Goal: Task Accomplishment & Management: Manage account settings

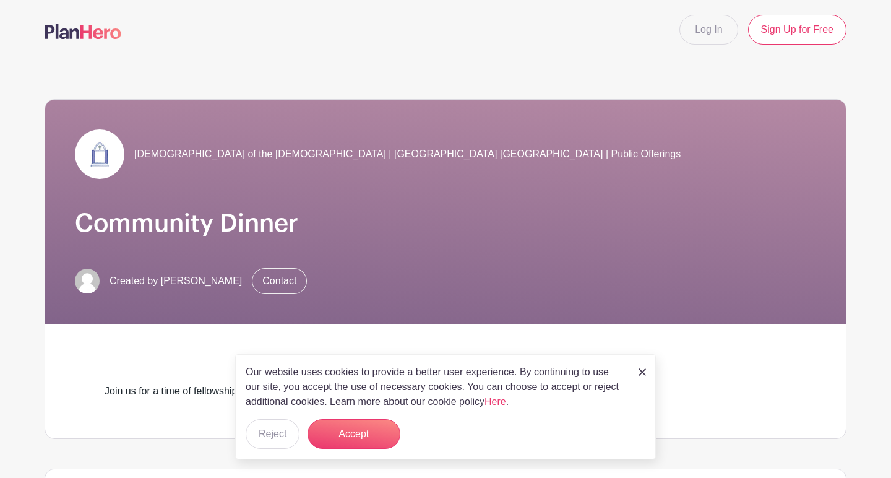
click at [641, 373] on img at bounding box center [642, 371] width 7 height 7
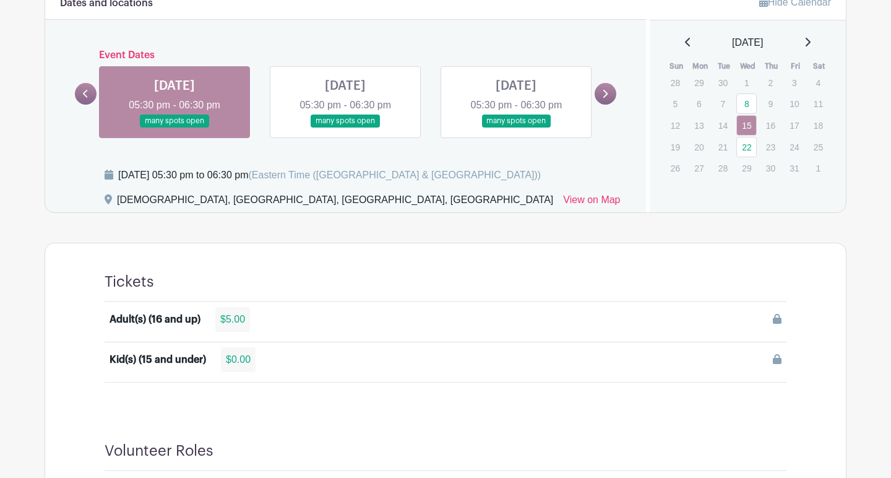
scroll to position [519, 0]
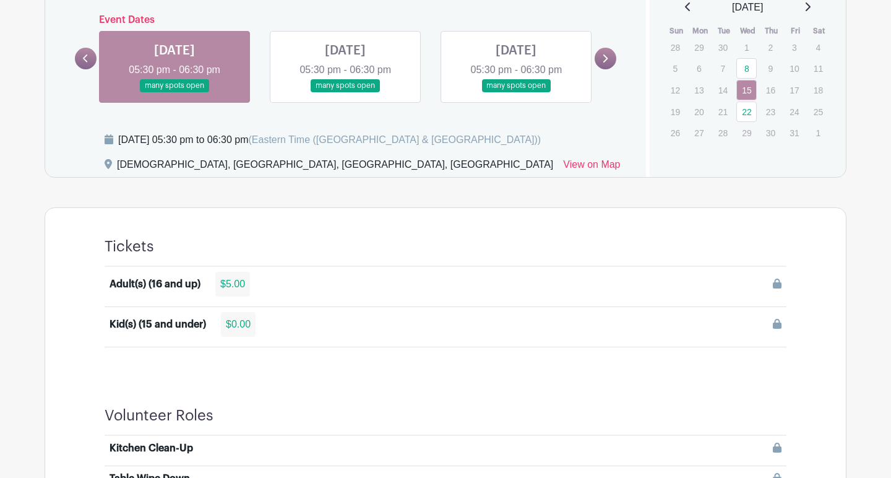
click at [175, 92] on link at bounding box center [175, 92] width 0 height 0
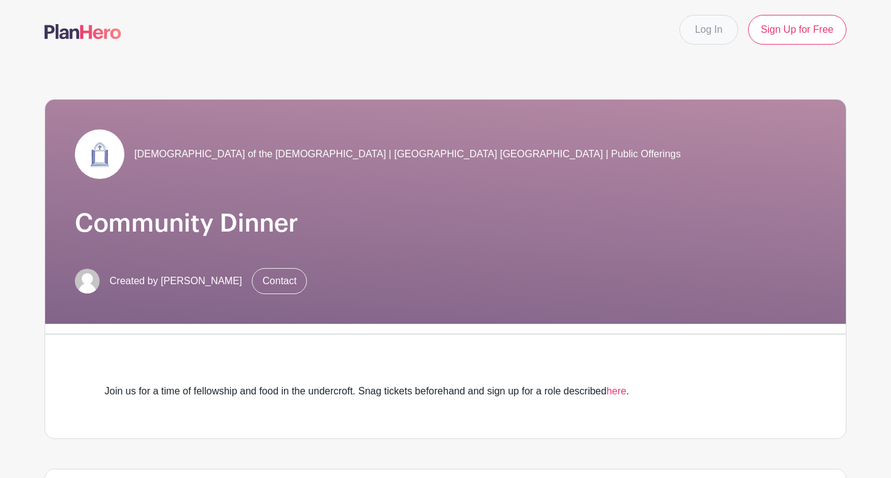
click at [715, 37] on link "Log In" at bounding box center [709, 30] width 58 height 30
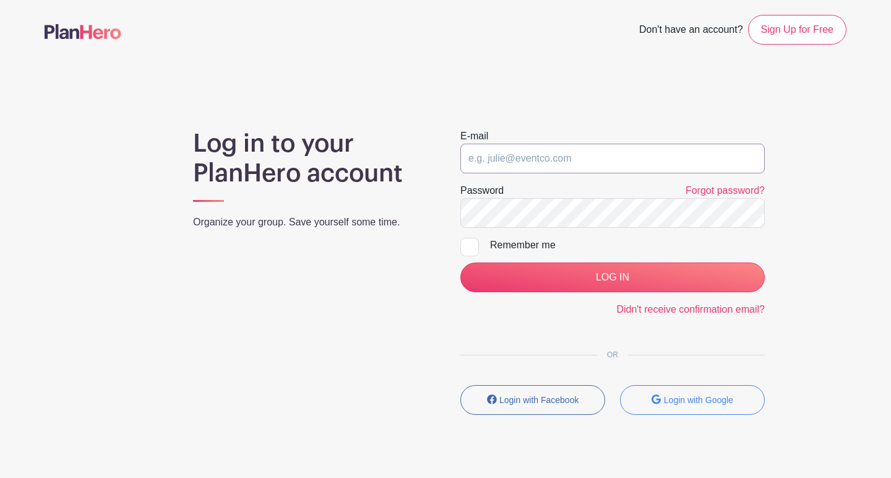
click at [576, 163] on input "email" at bounding box center [612, 159] width 304 height 30
type input "[EMAIL_ADDRESS][DOMAIN_NAME]"
click at [613, 277] on input "LOG IN" at bounding box center [612, 277] width 304 height 30
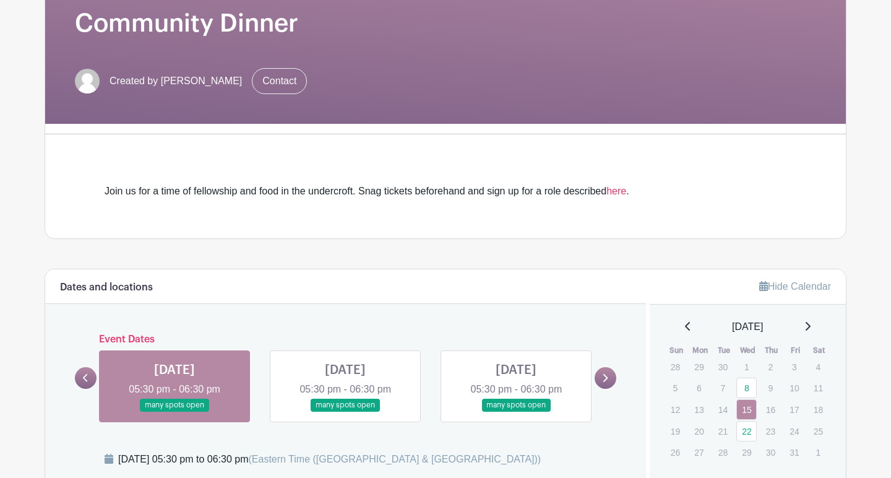
scroll to position [178, 0]
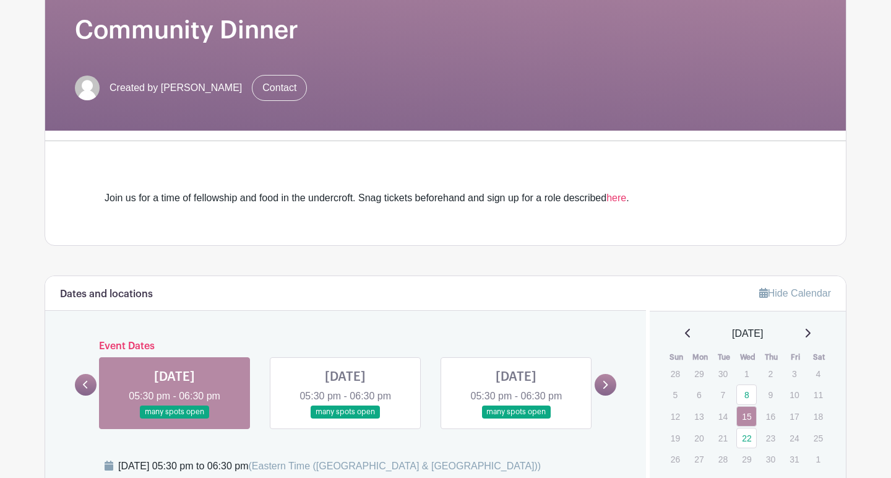
click at [175, 418] on link at bounding box center [175, 418] width 0 height 0
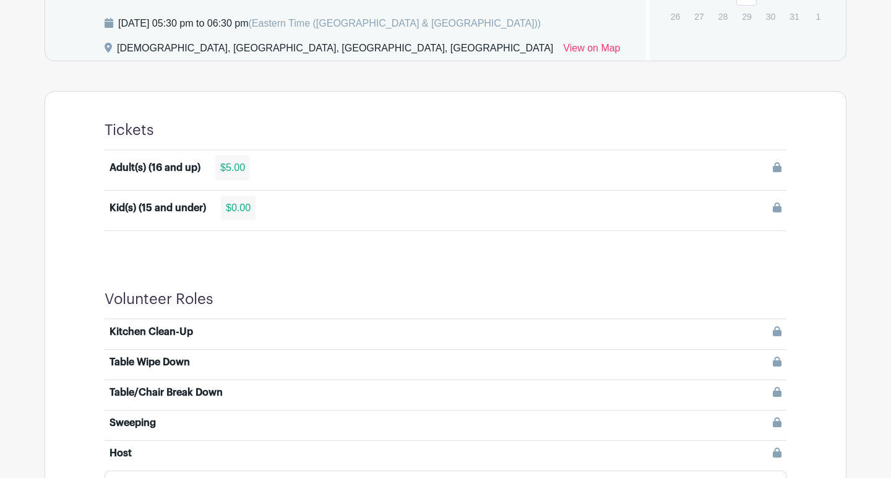
scroll to position [622, 0]
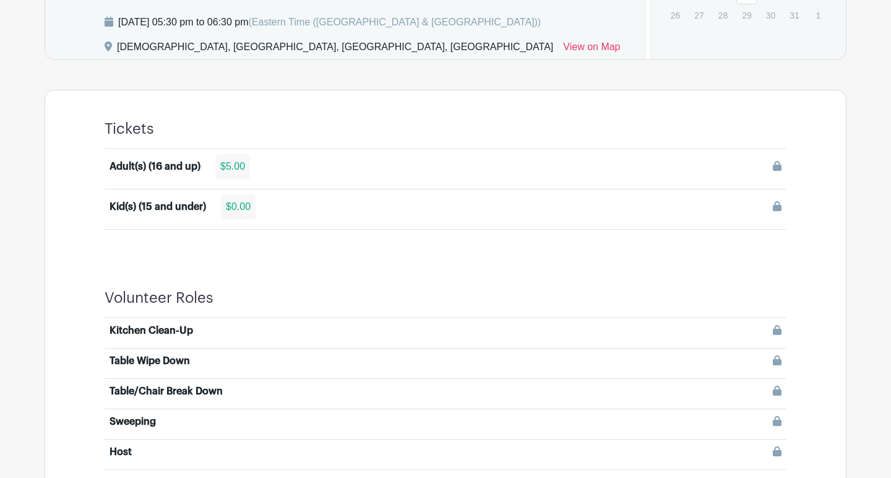
click at [170, 167] on div "Adult(s) (16 and up)" at bounding box center [155, 166] width 91 height 15
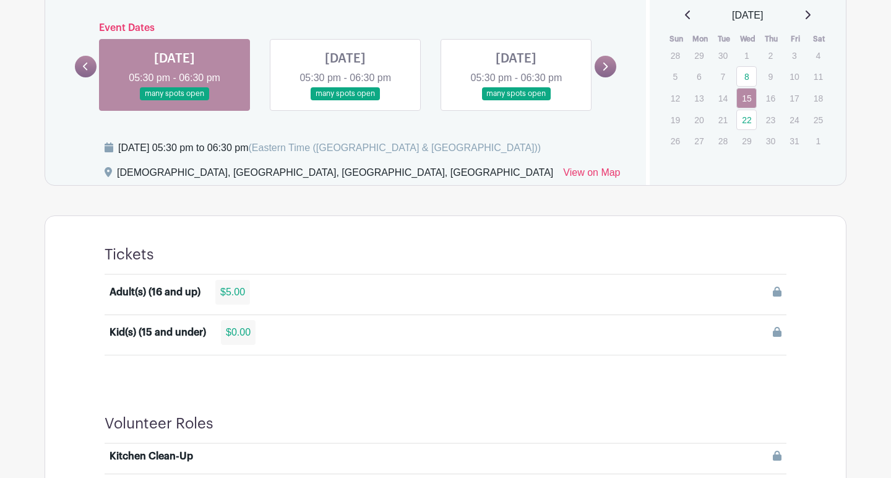
scroll to position [494, 0]
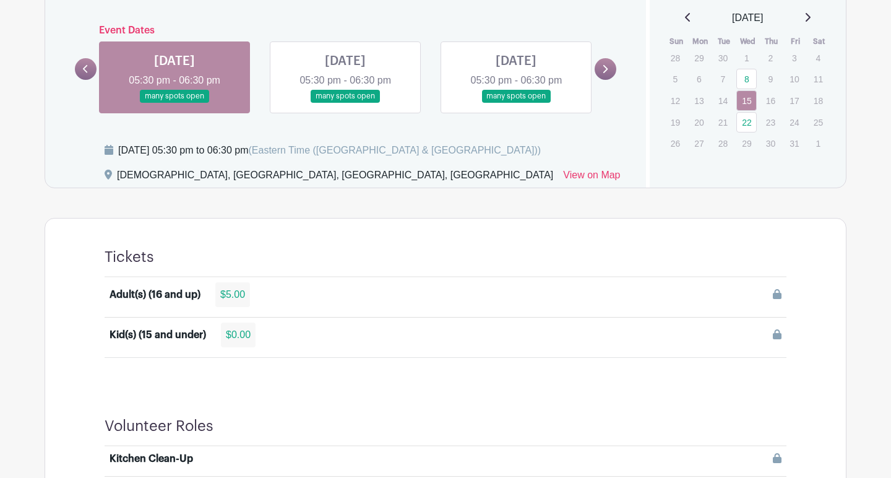
click at [238, 298] on div "$5.00" at bounding box center [232, 294] width 35 height 25
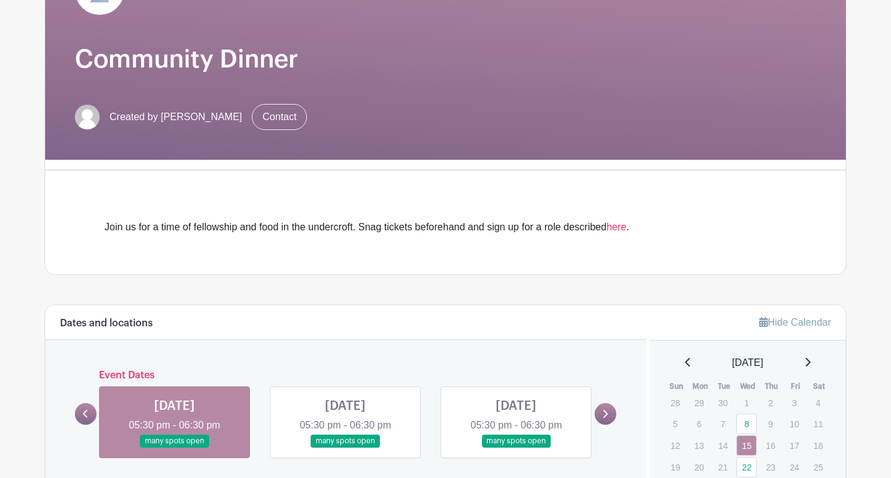
scroll to position [143, 0]
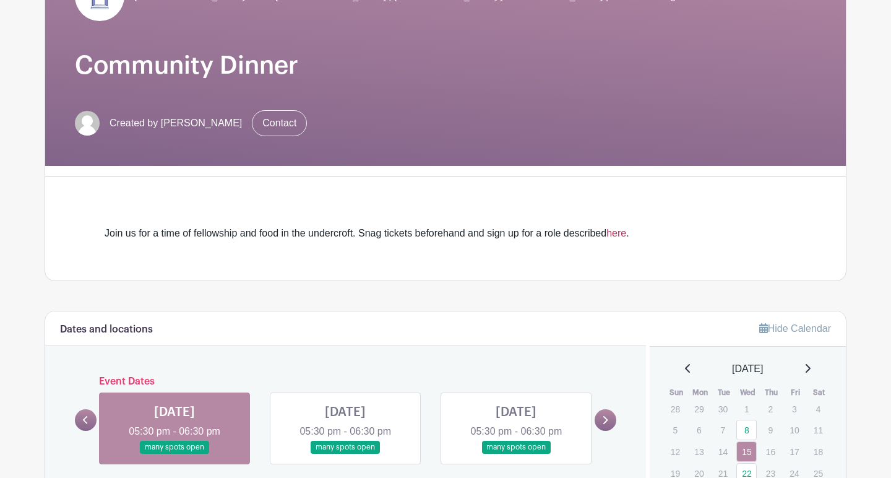
click at [624, 231] on link "here" at bounding box center [616, 233] width 20 height 11
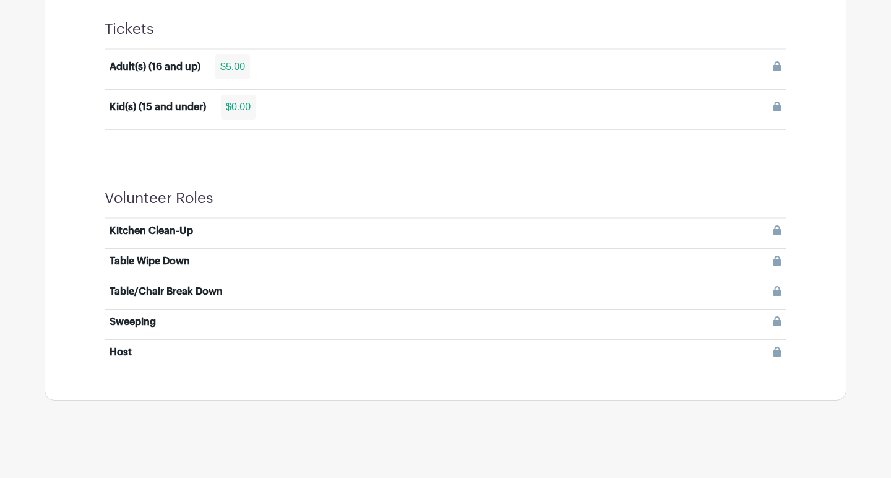
scroll to position [721, 0]
click at [129, 366] on li "Host" at bounding box center [446, 355] width 682 height 30
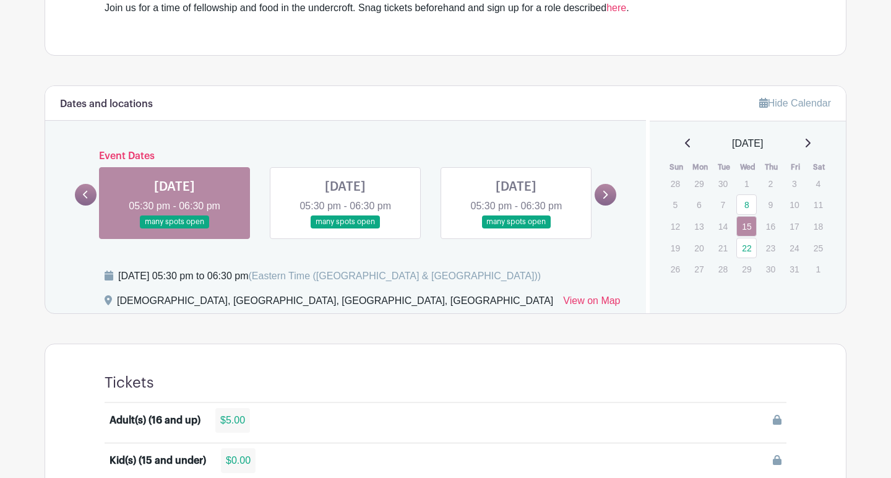
scroll to position [364, 0]
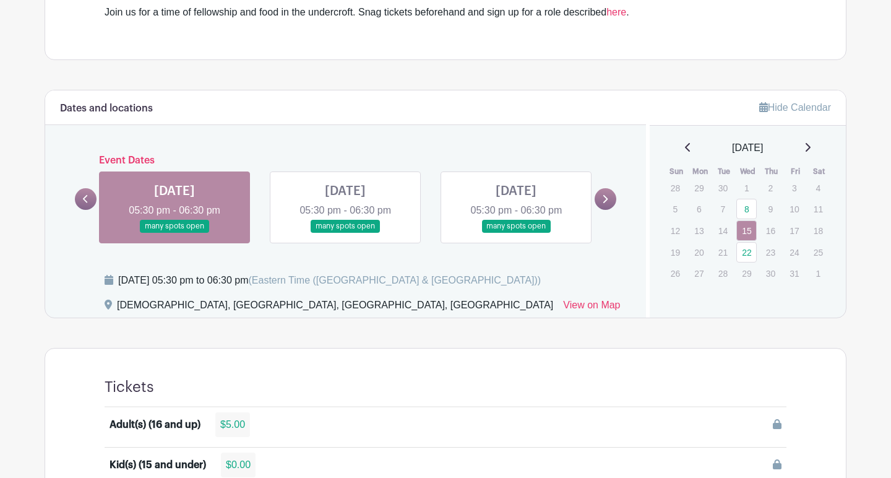
click at [175, 233] on link at bounding box center [175, 233] width 0 height 0
click at [345, 233] on link at bounding box center [345, 233] width 0 height 0
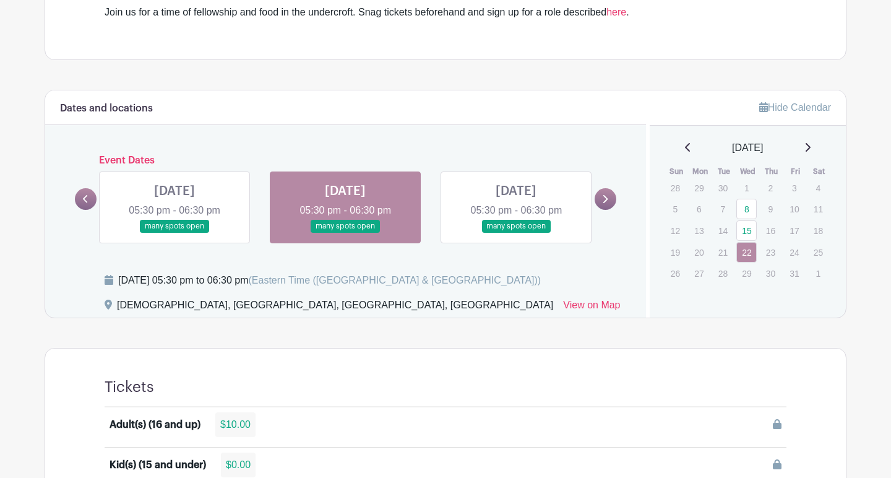
click at [345, 233] on link at bounding box center [345, 233] width 0 height 0
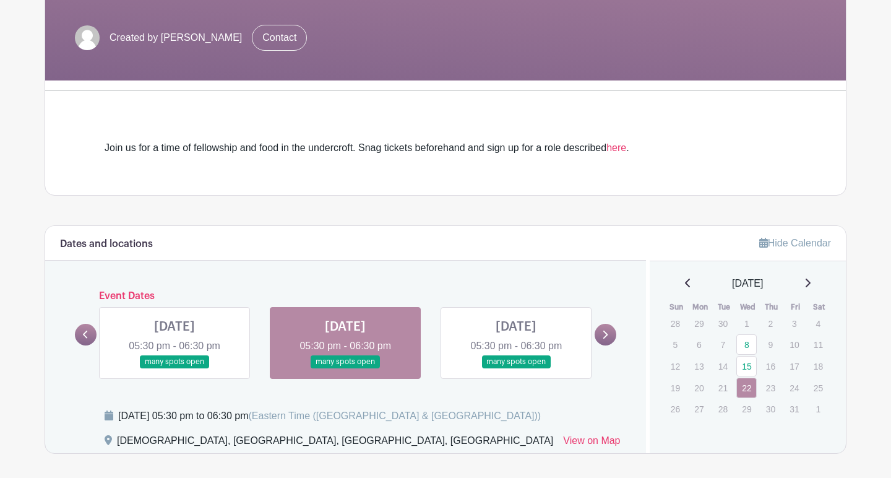
scroll to position [220, 0]
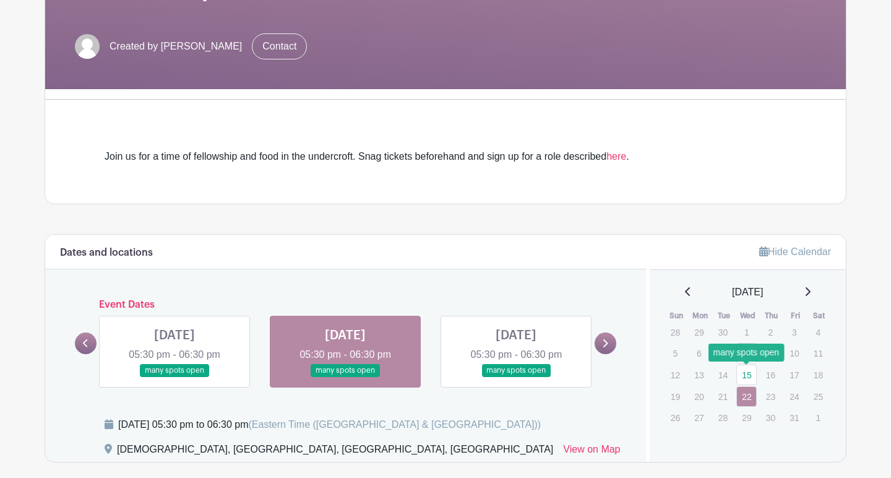
click at [747, 371] on link "15" at bounding box center [746, 375] width 20 height 20
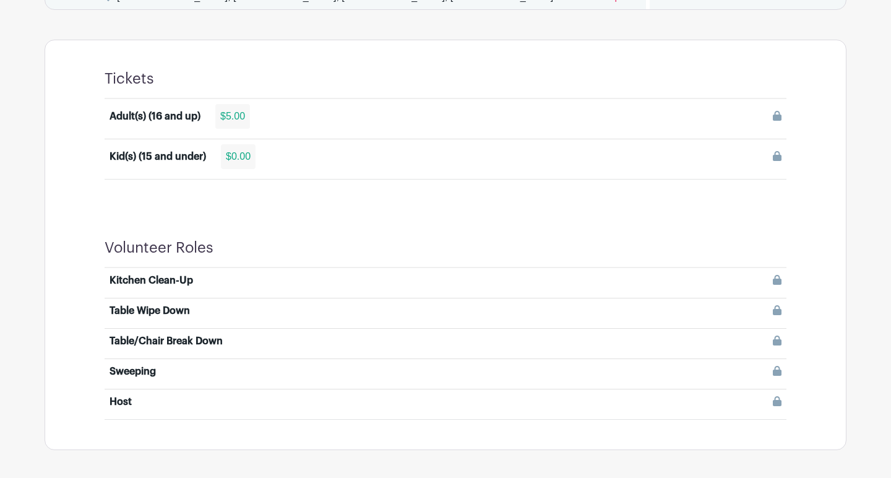
scroll to position [676, 0]
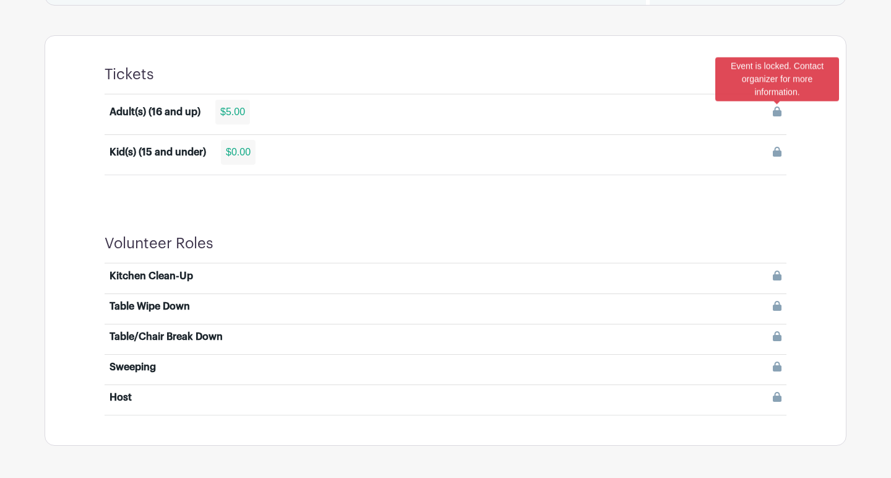
click at [777, 115] on icon at bounding box center [777, 111] width 9 height 10
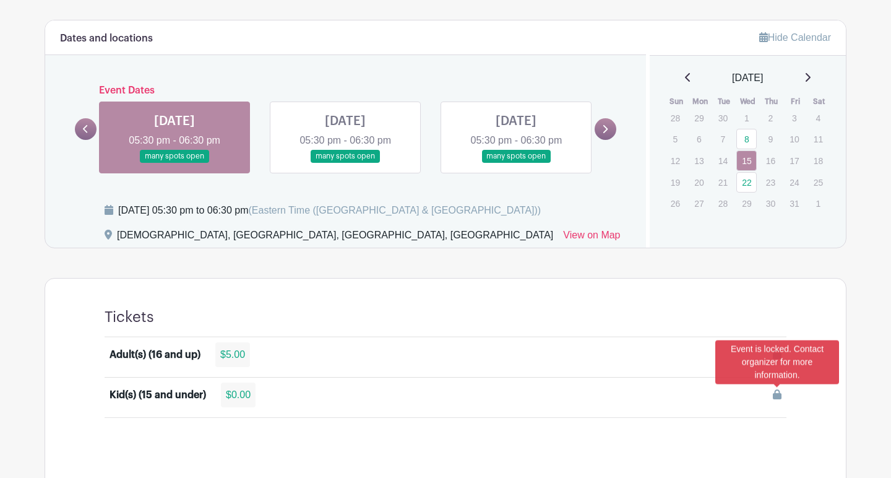
scroll to position [429, 0]
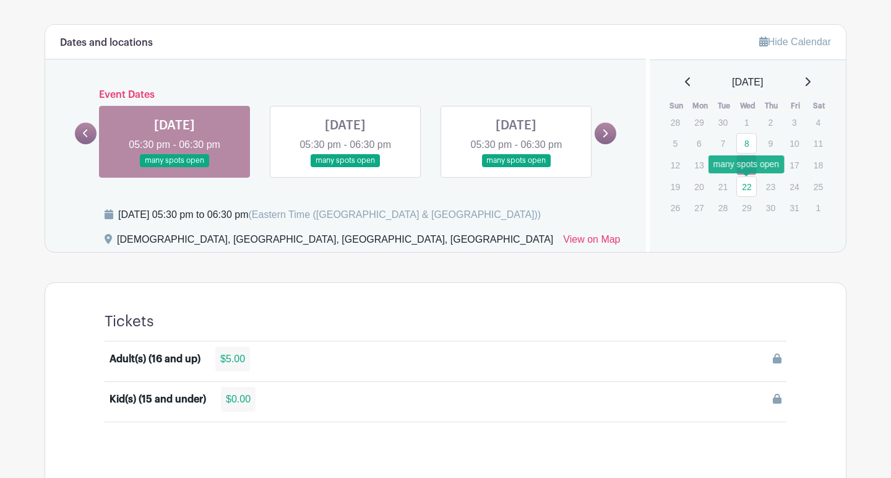
click at [748, 189] on link "22" at bounding box center [746, 186] width 20 height 20
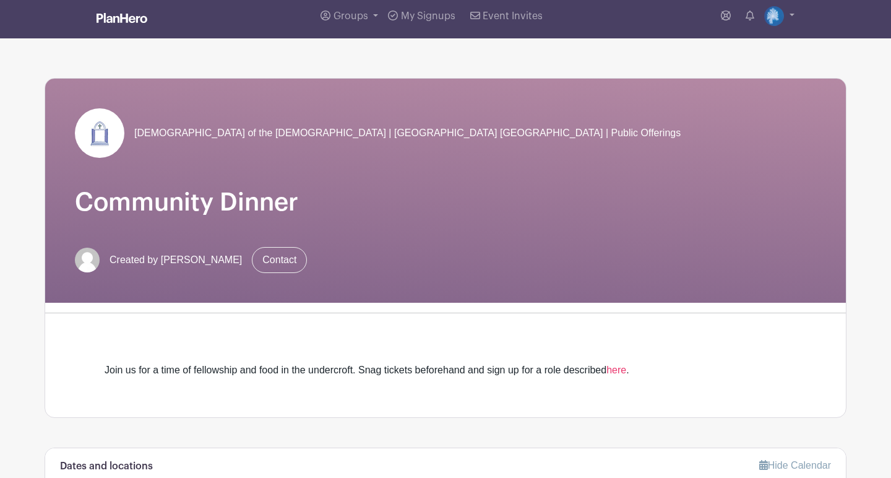
scroll to position [5, 0]
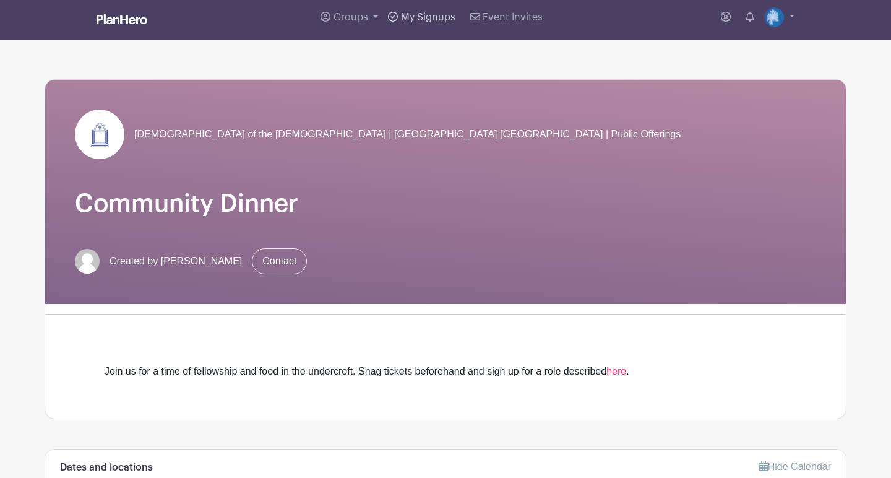
click at [427, 18] on span "My Signups" at bounding box center [428, 17] width 54 height 10
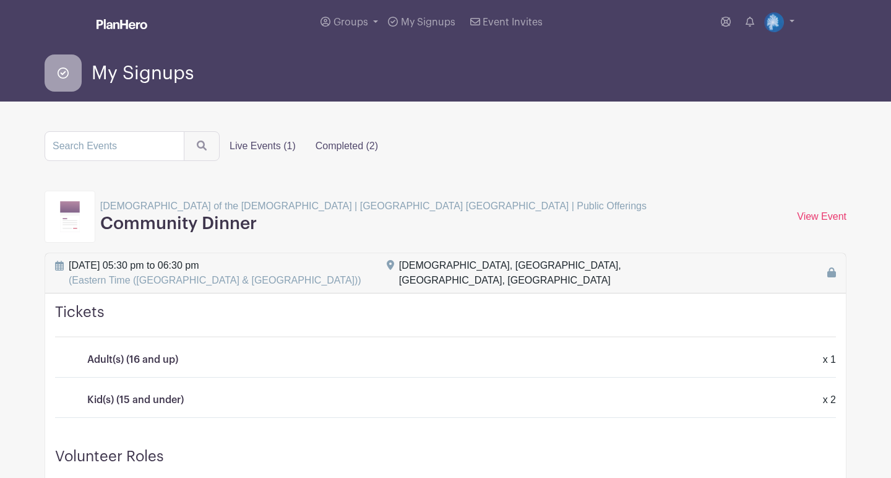
click at [329, 145] on label "Completed (2)" at bounding box center [347, 146] width 82 height 25
click at [0, 0] on input "Completed (2)" at bounding box center [0, 0] width 0 height 0
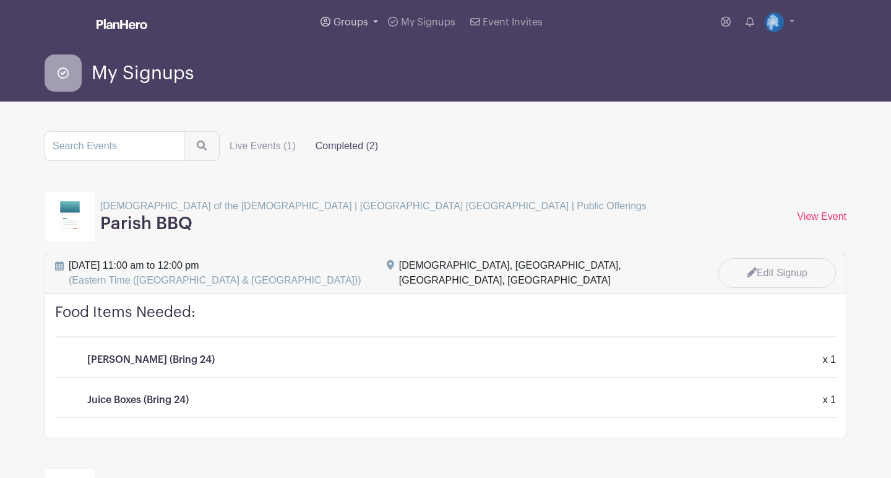
click at [353, 22] on span "Groups" at bounding box center [351, 22] width 35 height 10
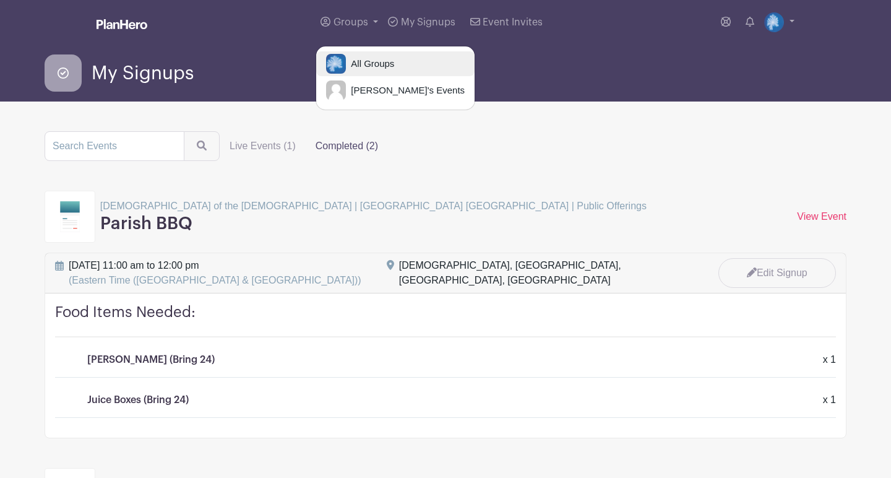
click at [366, 66] on span "All Groups" at bounding box center [370, 64] width 48 height 14
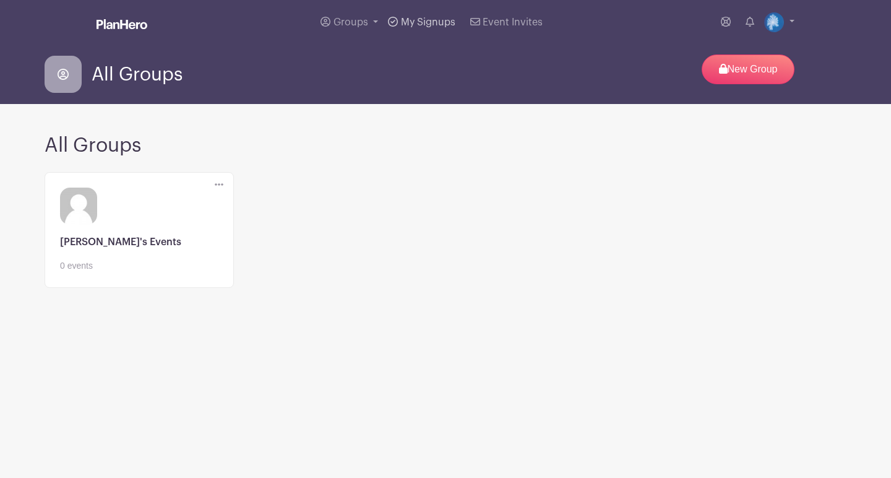
click at [416, 23] on span "My Signups" at bounding box center [428, 22] width 54 height 10
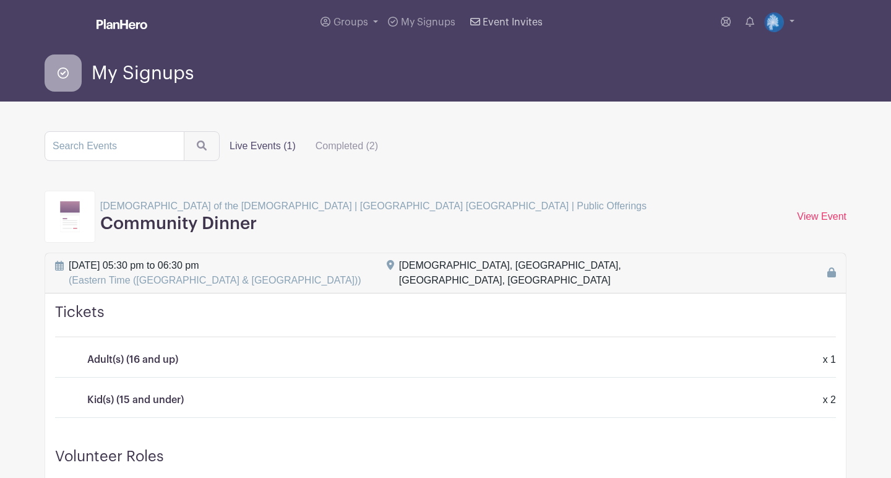
click at [514, 27] on span "Event Invites" at bounding box center [513, 22] width 60 height 10
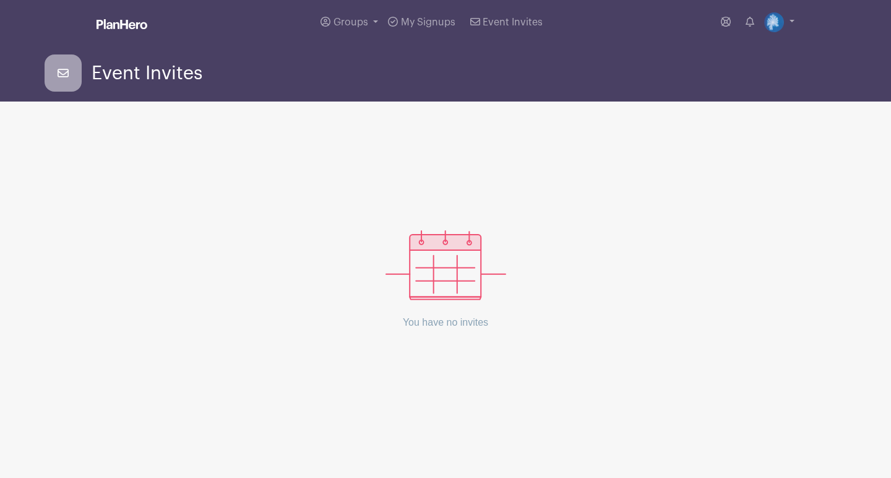
click at [171, 78] on span "Event Invites" at bounding box center [147, 73] width 111 height 20
click at [412, 23] on span "My Signups" at bounding box center [428, 22] width 54 height 10
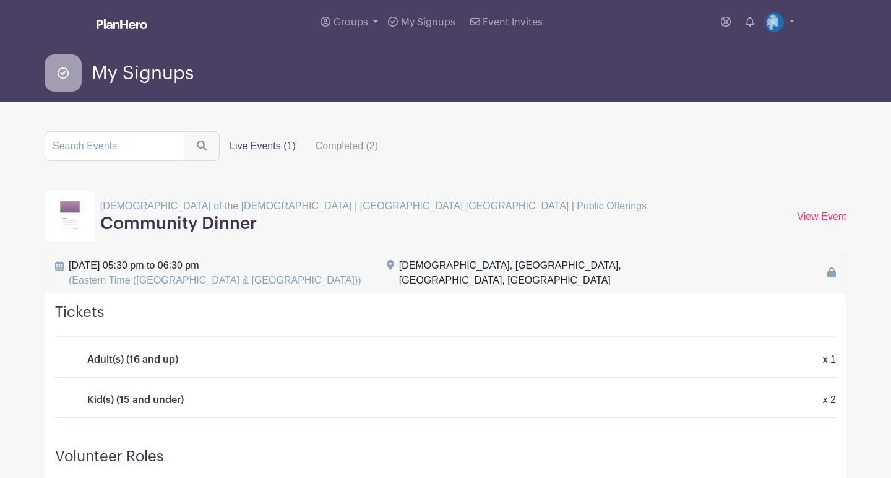
click at [204, 205] on p "[DEMOGRAPHIC_DATA] of the [DEMOGRAPHIC_DATA] | [GEOGRAPHIC_DATA] [GEOGRAPHIC_DA…" at bounding box center [373, 206] width 546 height 15
